Goal: Connect with others: Connect with others

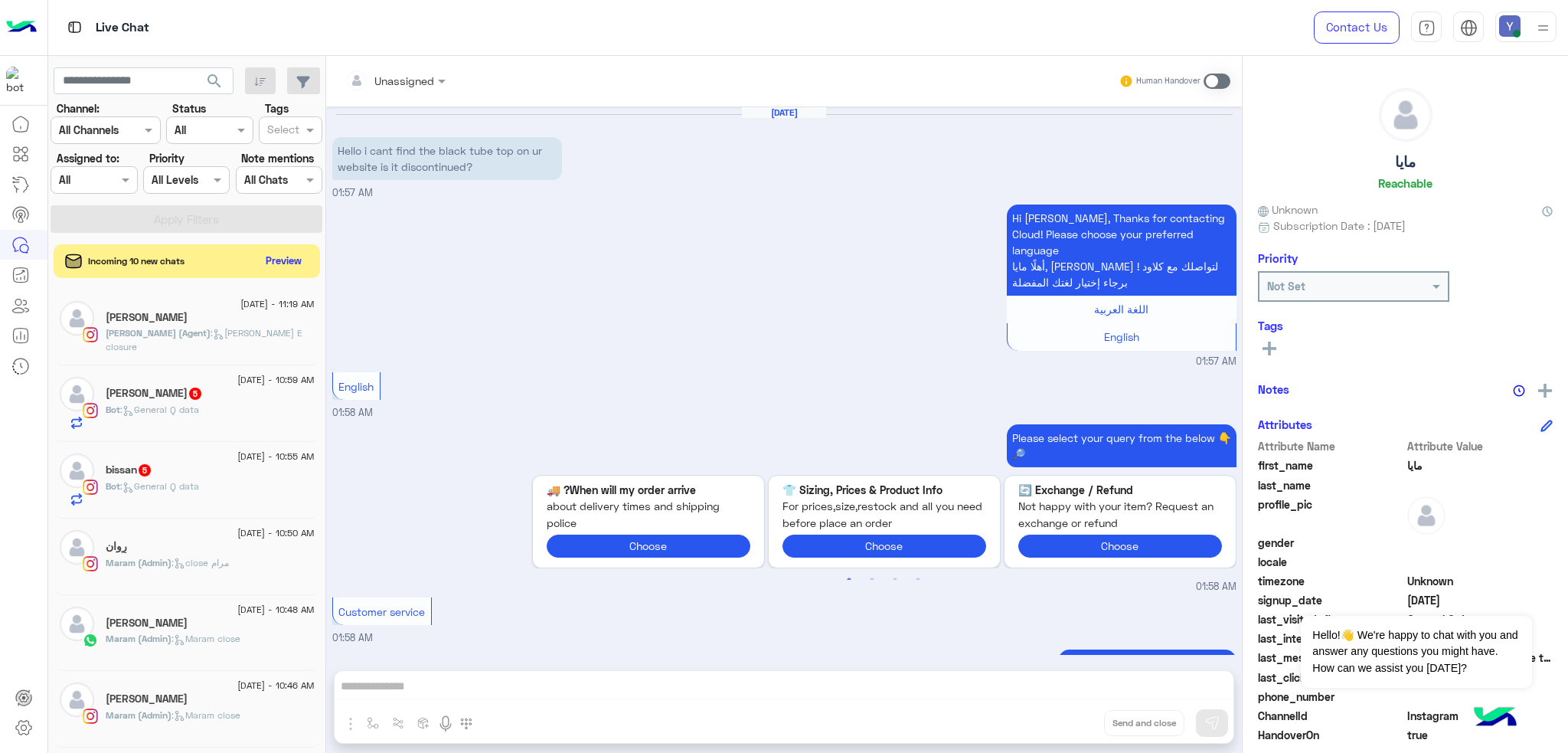
scroll to position [1144, 0]
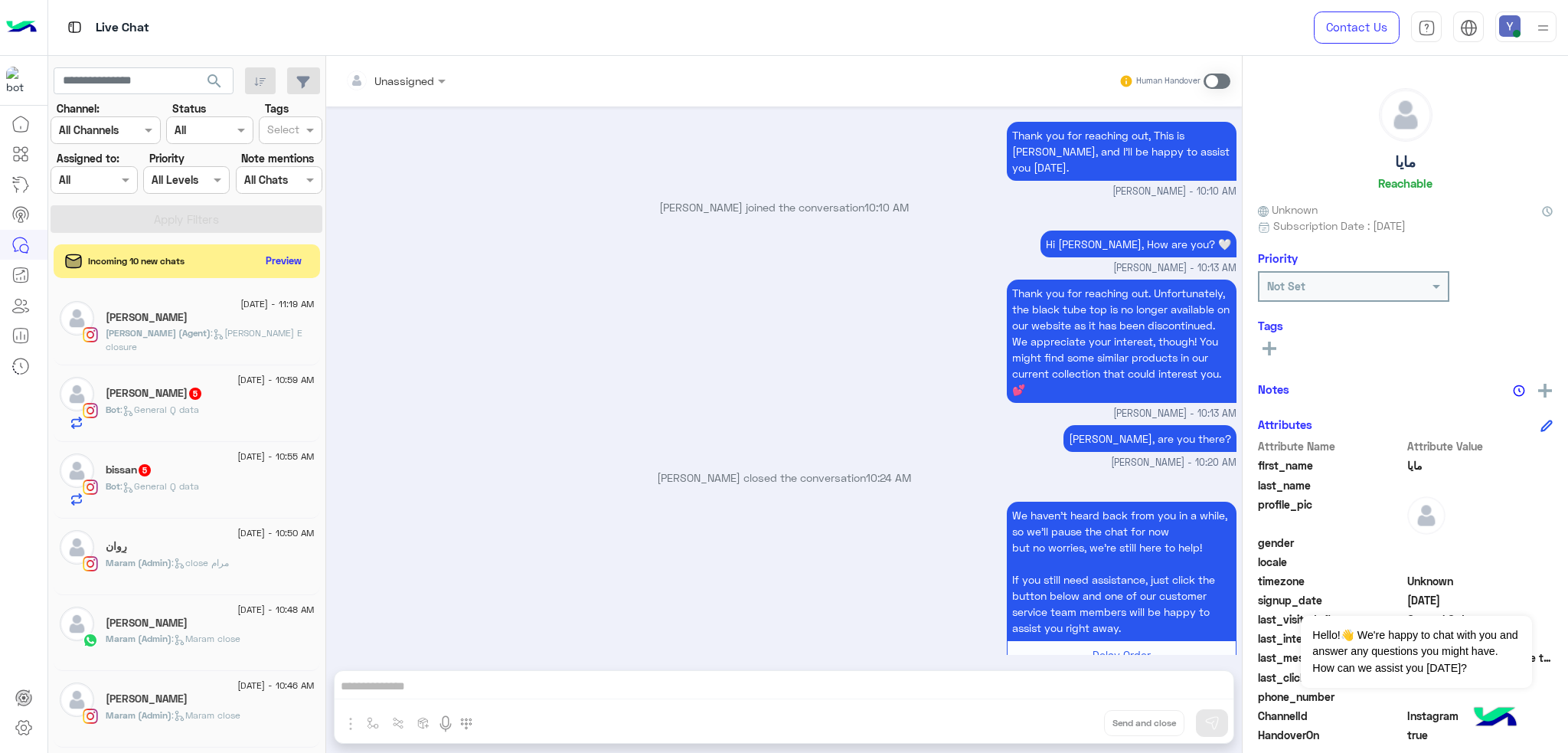
click at [1513, 28] on img at bounding box center [1509, 26] width 21 height 21
click at [656, 323] on div "Thank you for reaching out. Unfortunately, the black tube top is no longer avai…" at bounding box center [784, 349] width 904 height 145
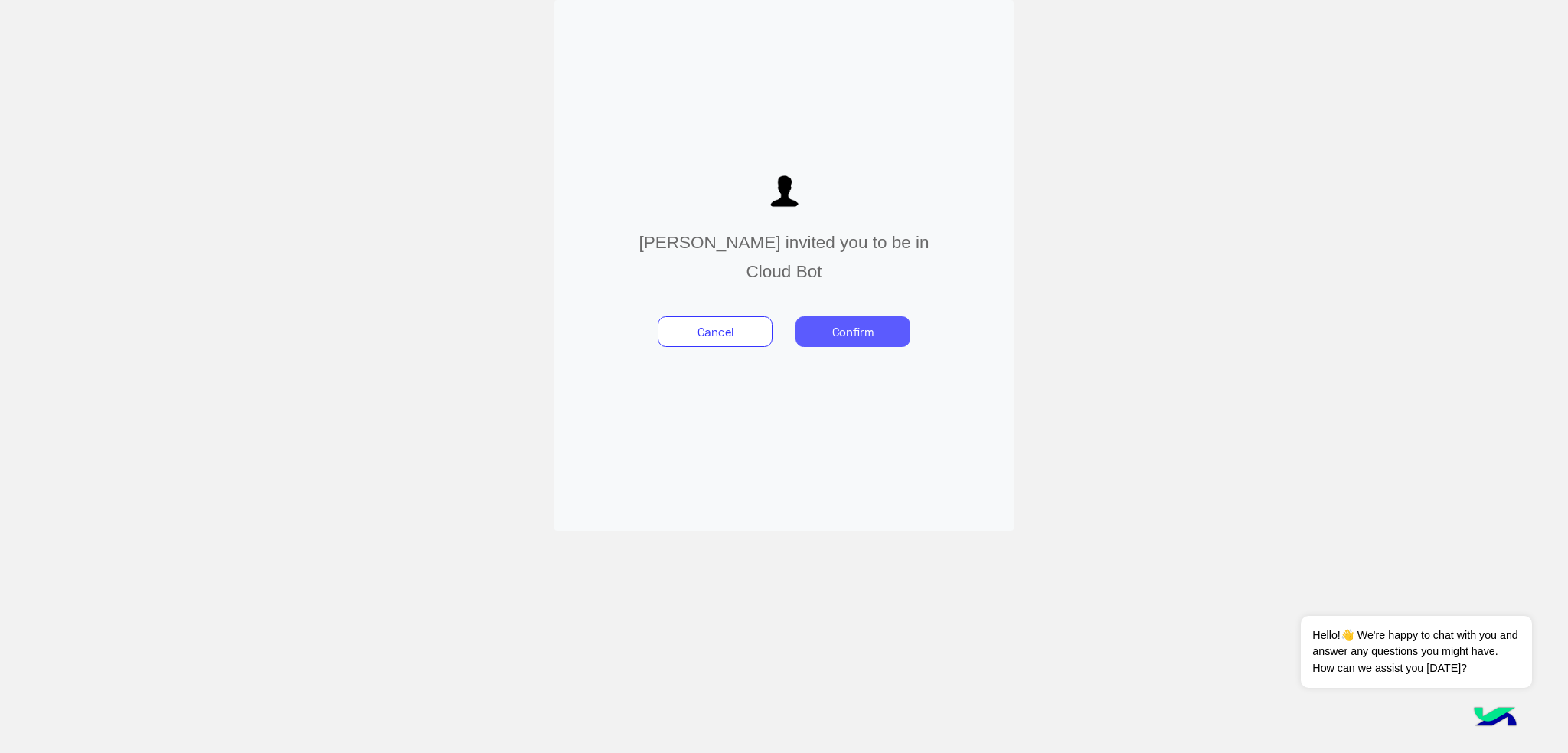
click at [841, 332] on button "Confirm" at bounding box center [853, 332] width 115 height 31
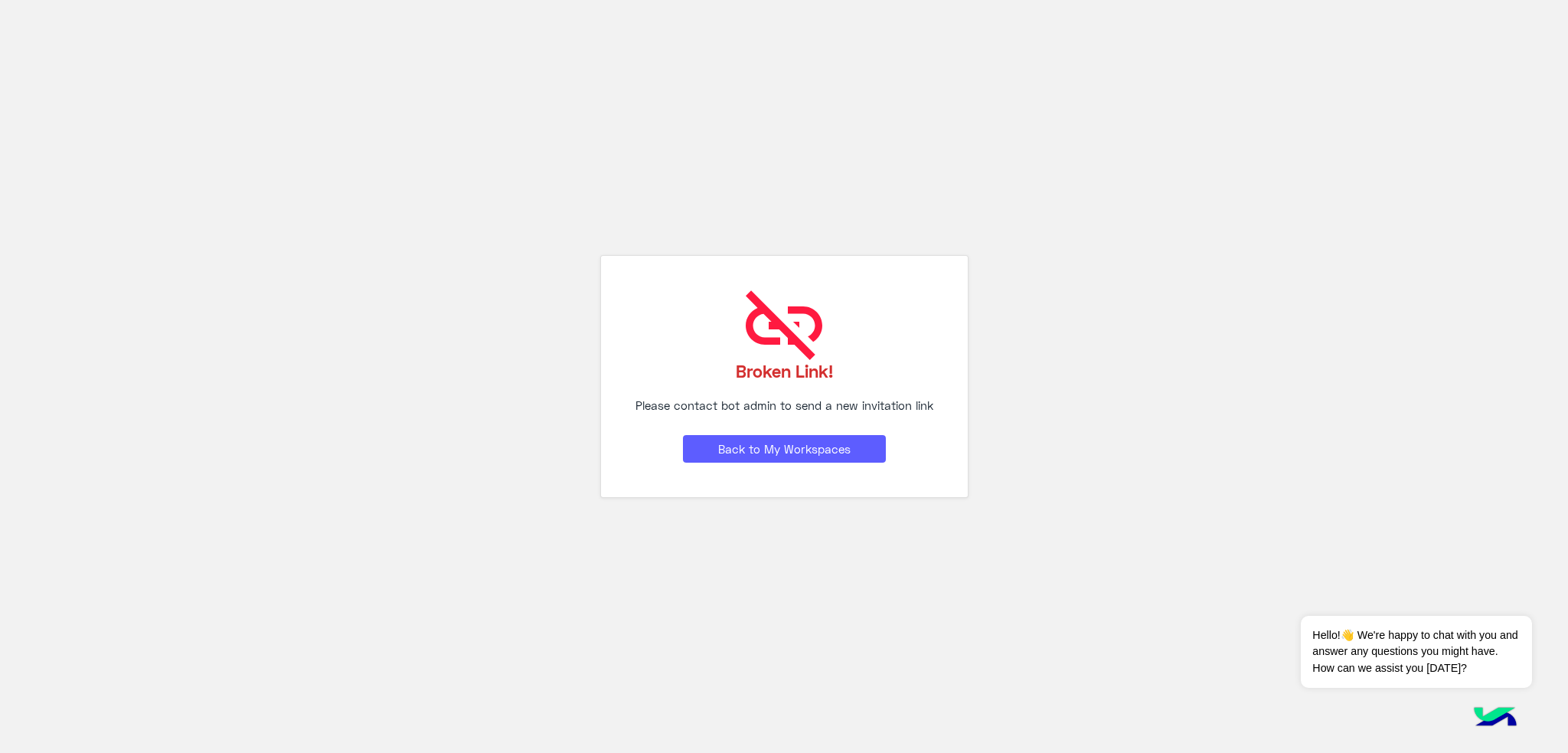
click at [773, 451] on button "Back to My Workspaces" at bounding box center [784, 449] width 203 height 27
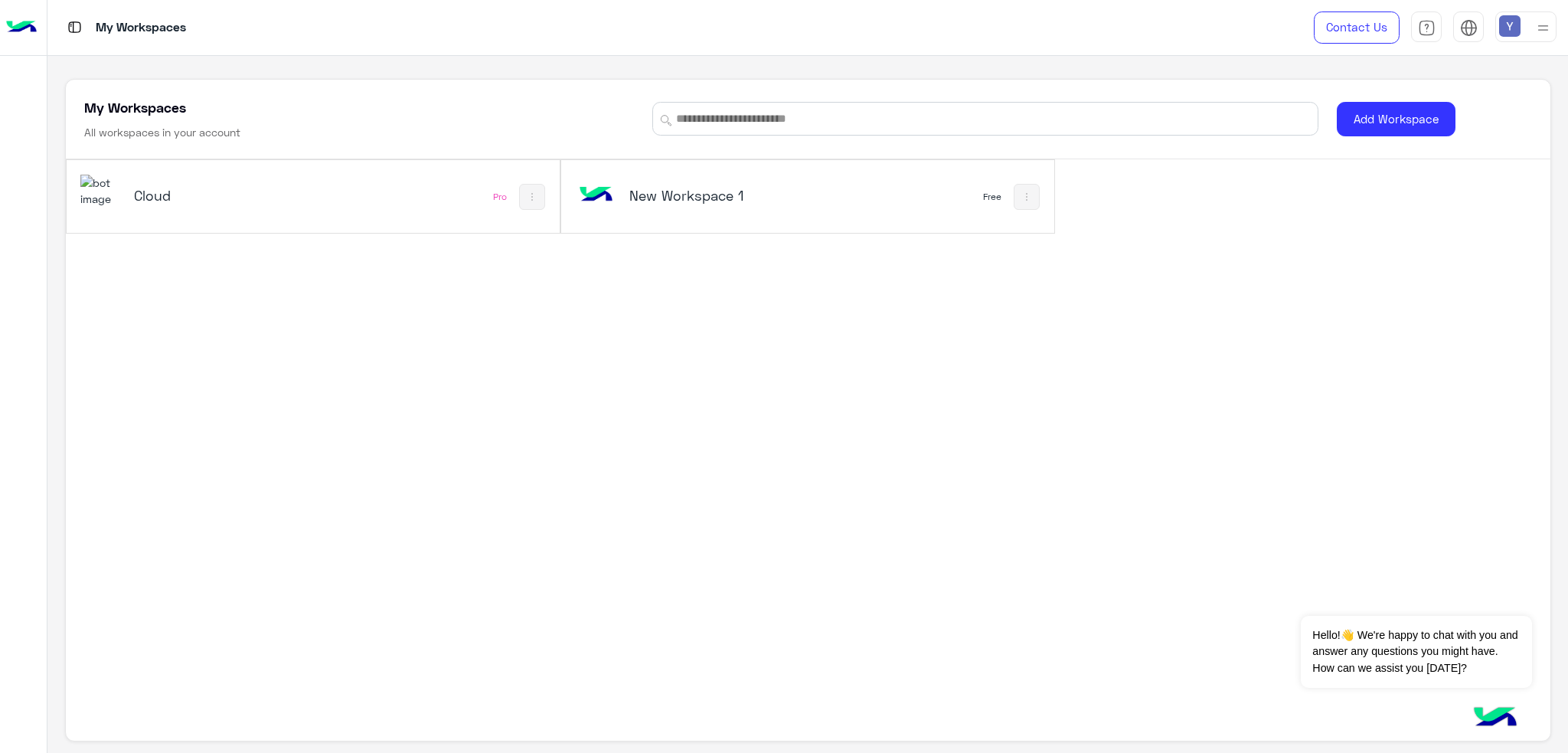
click at [148, 196] on h5 "Cloud" at bounding box center [217, 195] width 167 height 19
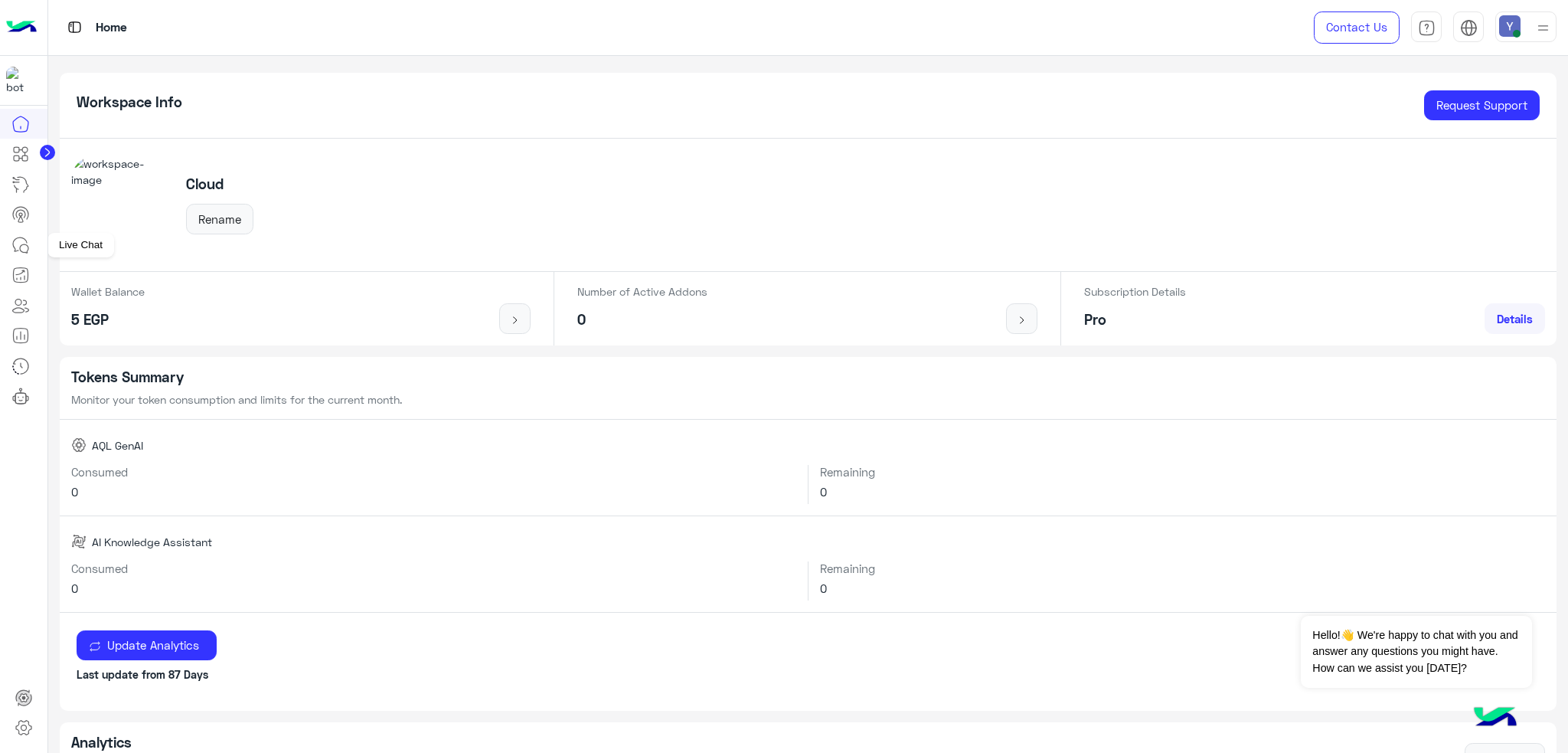
click at [20, 246] on icon at bounding box center [24, 249] width 9 height 9
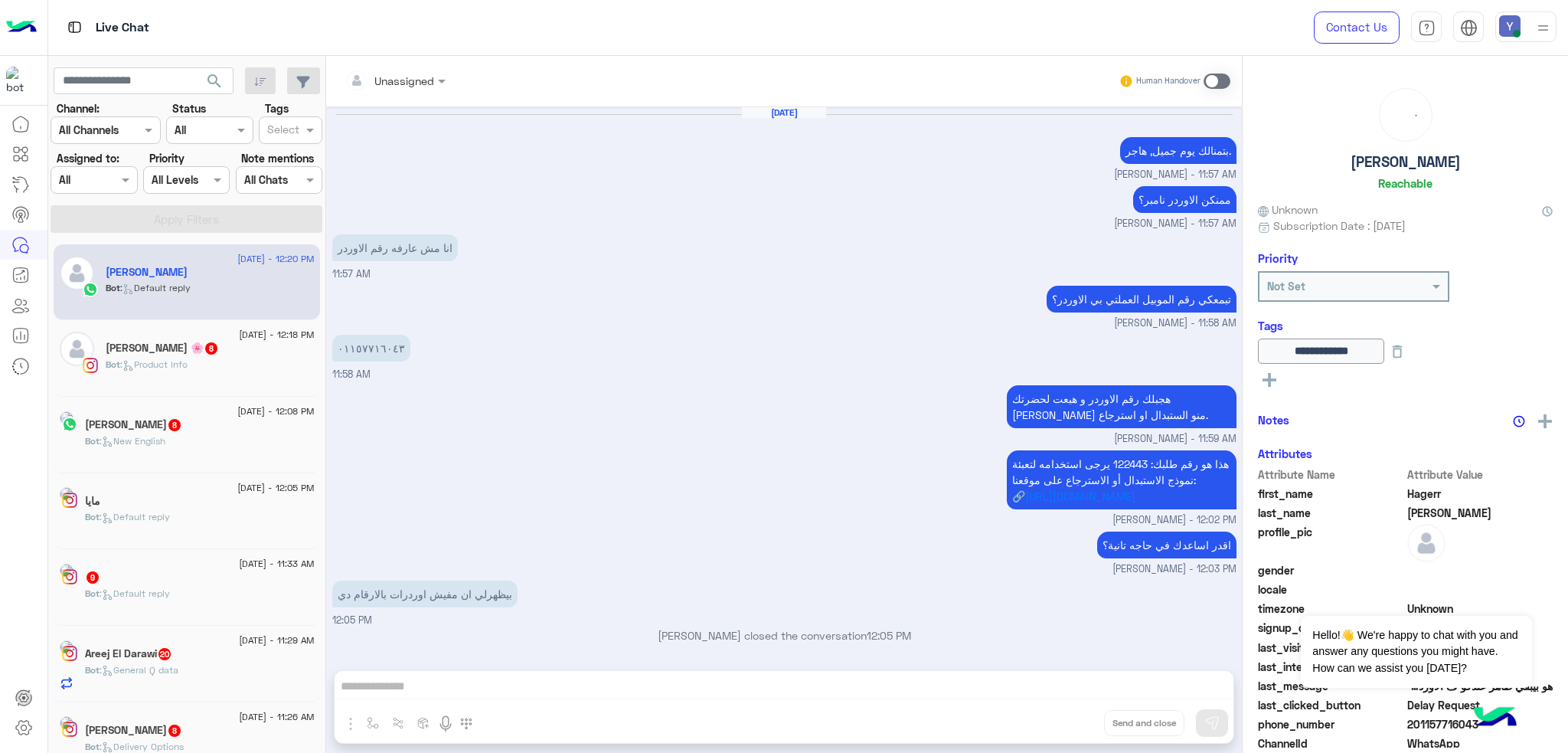
scroll to position [774, 0]
